Goal: Task Accomplishment & Management: Use online tool/utility

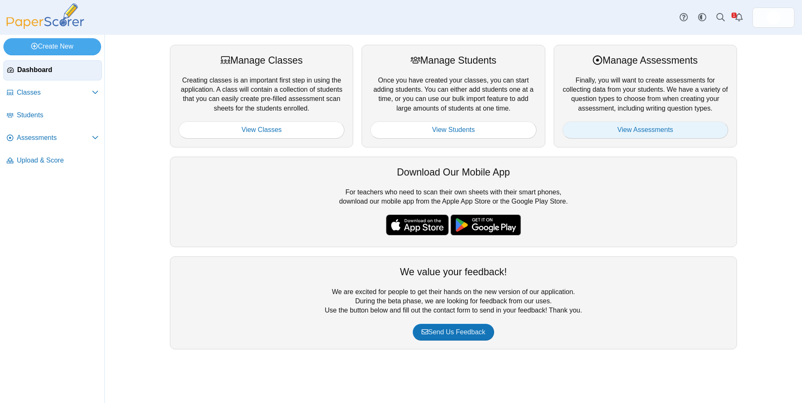
click at [702, 130] on link "View Assessments" at bounding box center [645, 130] width 166 height 17
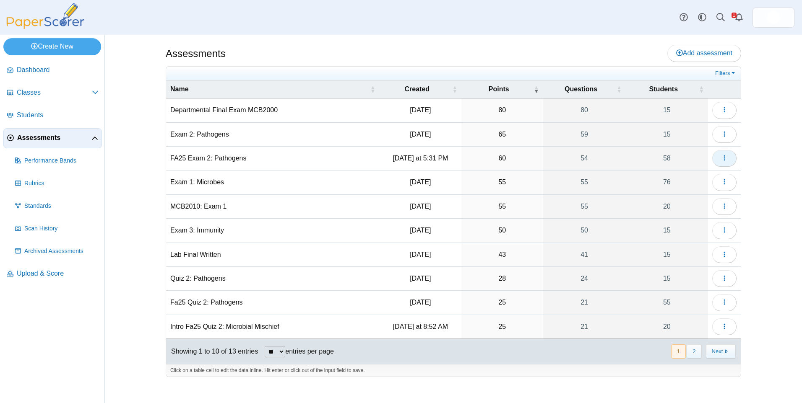
click at [720, 154] on button "button" at bounding box center [724, 158] width 24 height 17
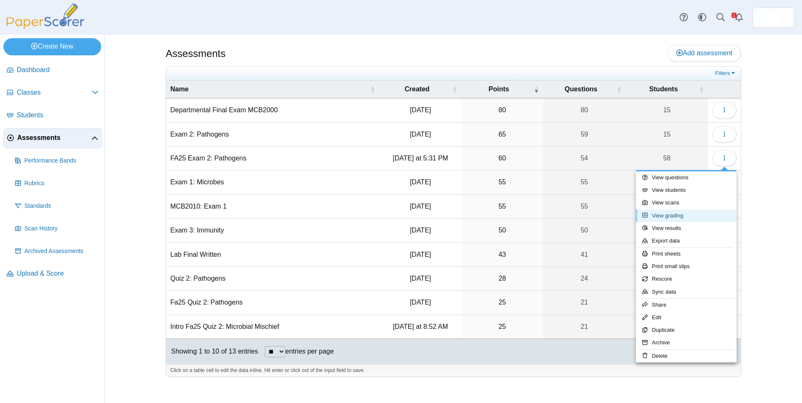
click at [691, 213] on link "View grading" at bounding box center [686, 216] width 101 height 13
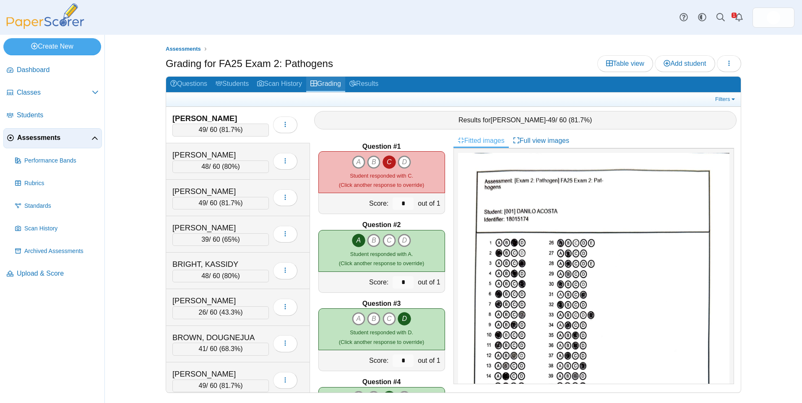
click at [317, 78] on link "Grading" at bounding box center [325, 85] width 39 height 16
click at [367, 77] on link "Results" at bounding box center [363, 85] width 37 height 16
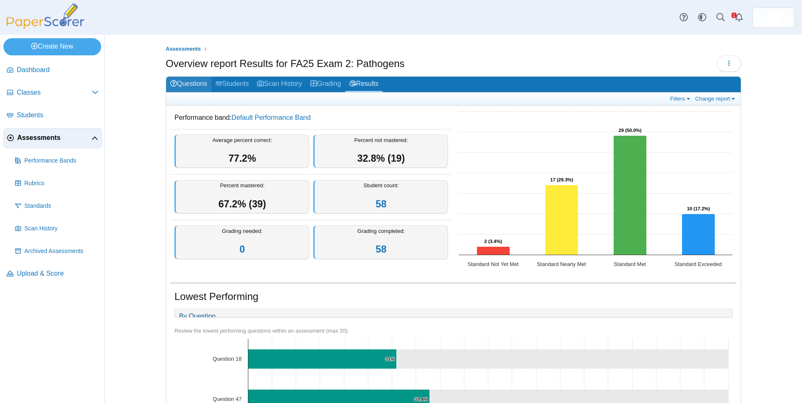
click at [200, 82] on link "Questions" at bounding box center [188, 85] width 45 height 16
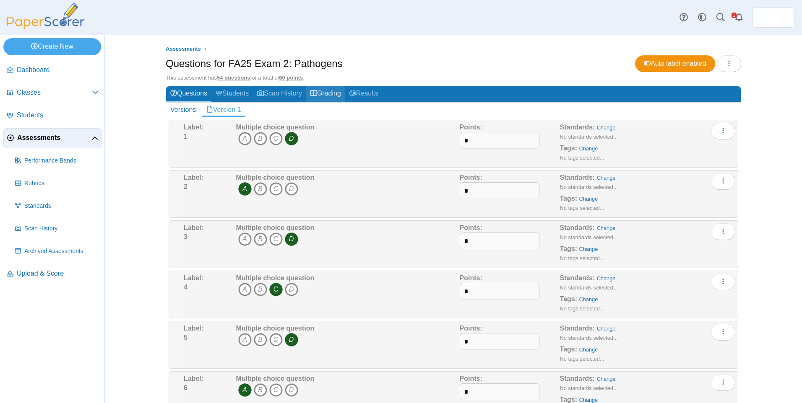
click at [338, 97] on link "Grading" at bounding box center [325, 94] width 39 height 16
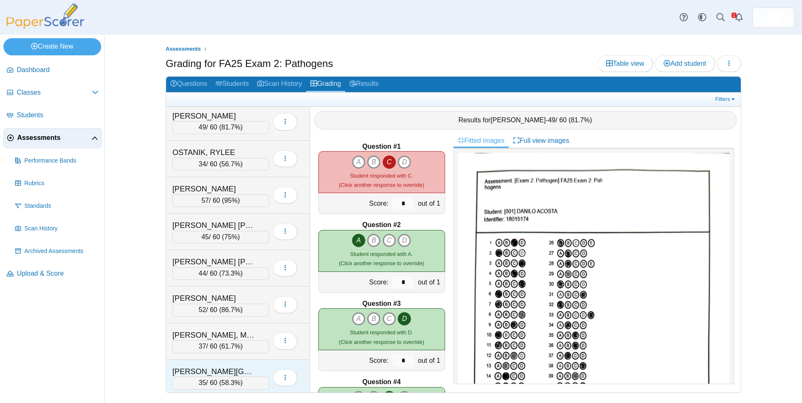
scroll to position [1552, 0]
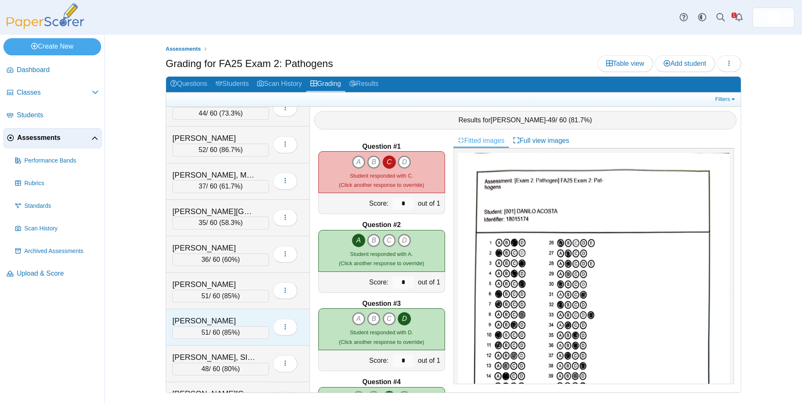
click at [228, 319] on div "SPARKS, GRACE" at bounding box center [214, 321] width 84 height 11
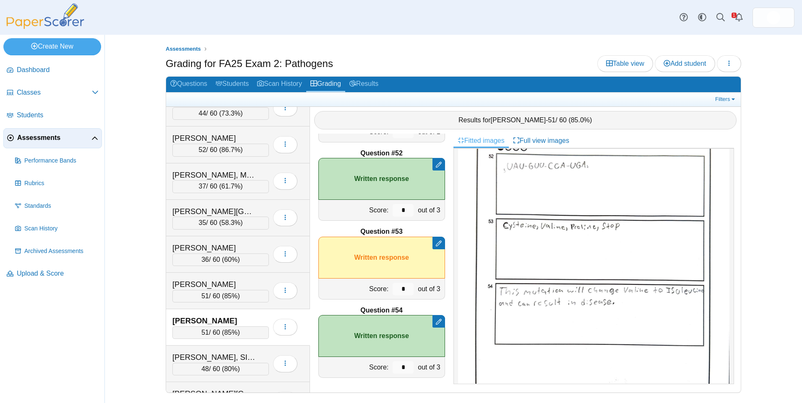
scroll to position [503, 0]
